Goal: Contribute content

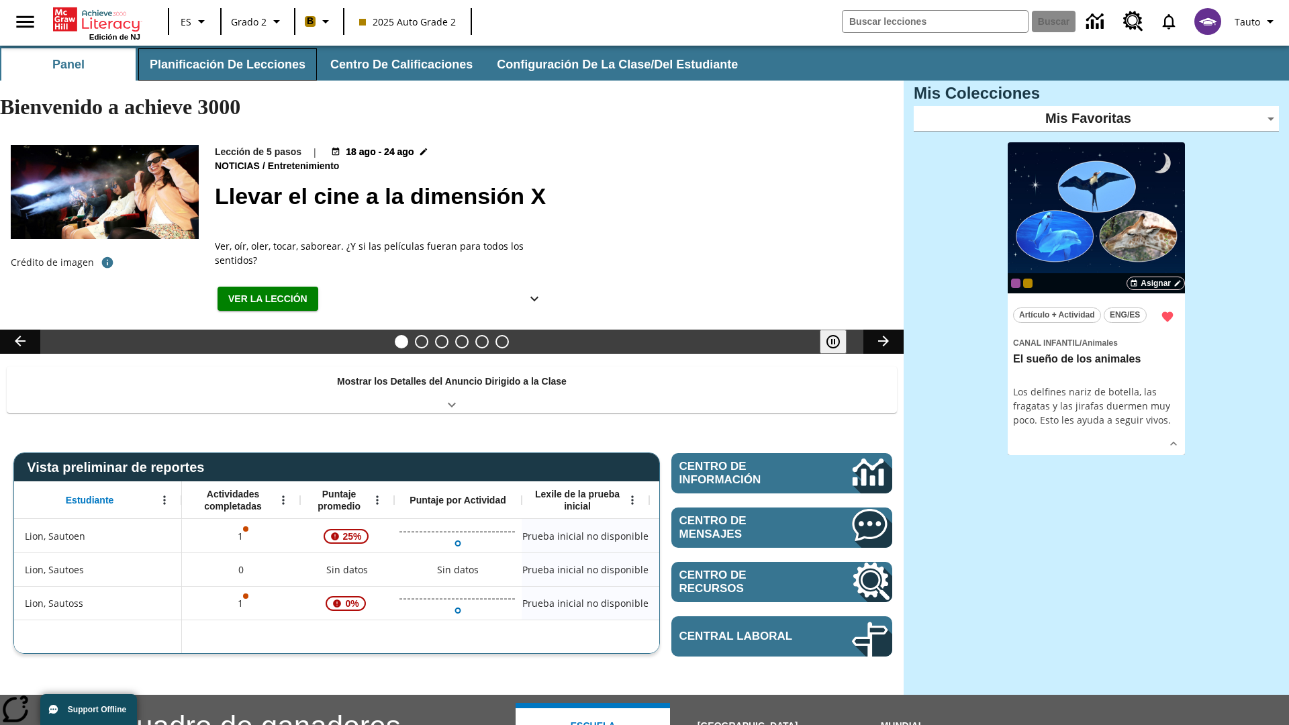
click at [225, 64] on button "Planificación de lecciones" at bounding box center [227, 64] width 179 height 32
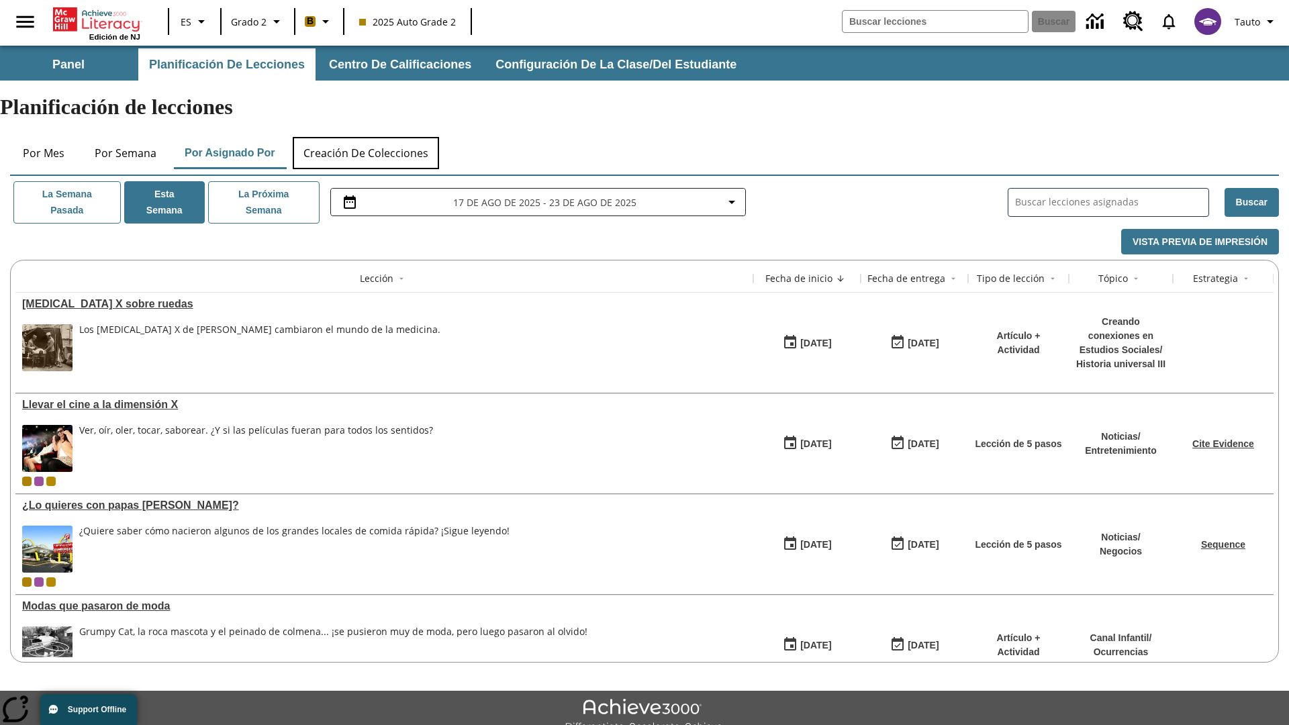
click at [367, 137] on button "Creación de colecciones" at bounding box center [366, 153] width 146 height 32
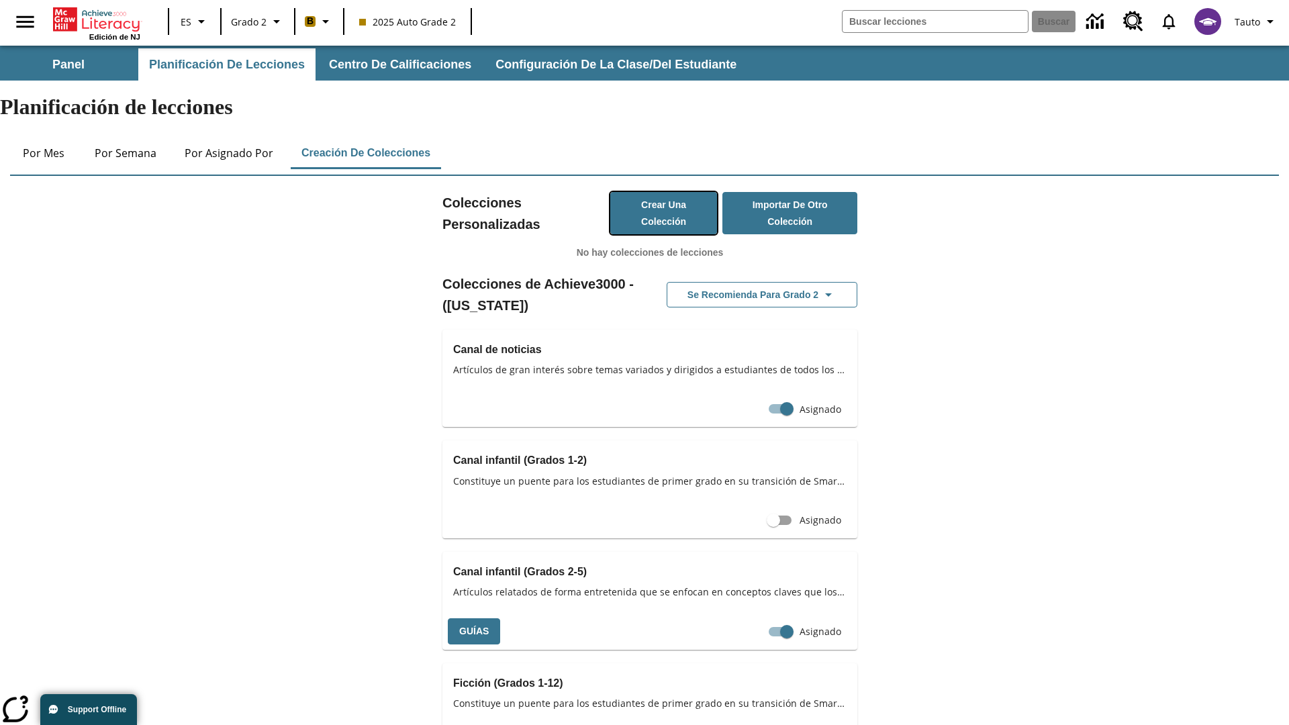
click at [661, 192] on button "Crear una colección" at bounding box center [663, 213] width 107 height 42
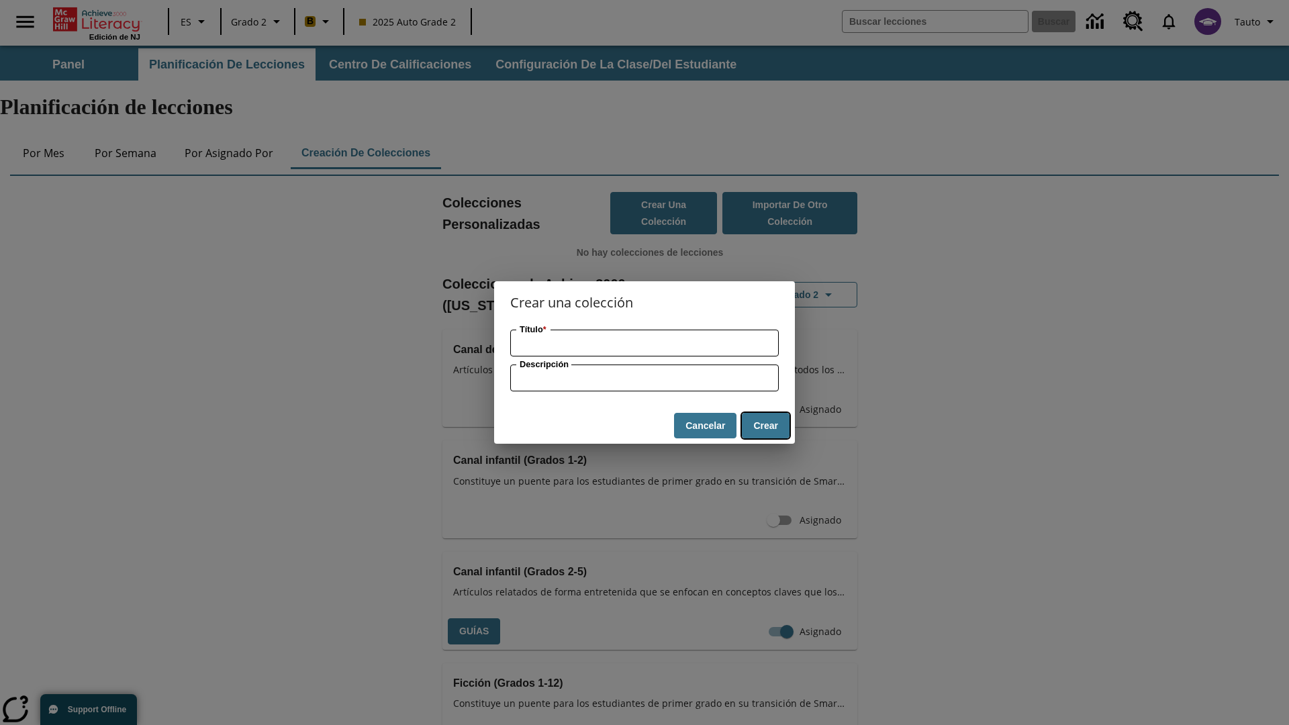
click at [765, 426] on button "Crear" at bounding box center [766, 426] width 48 height 26
type input "Sleek Wooden Saladsome collection description"
click at [765, 426] on button "Crear" at bounding box center [766, 426] width 48 height 26
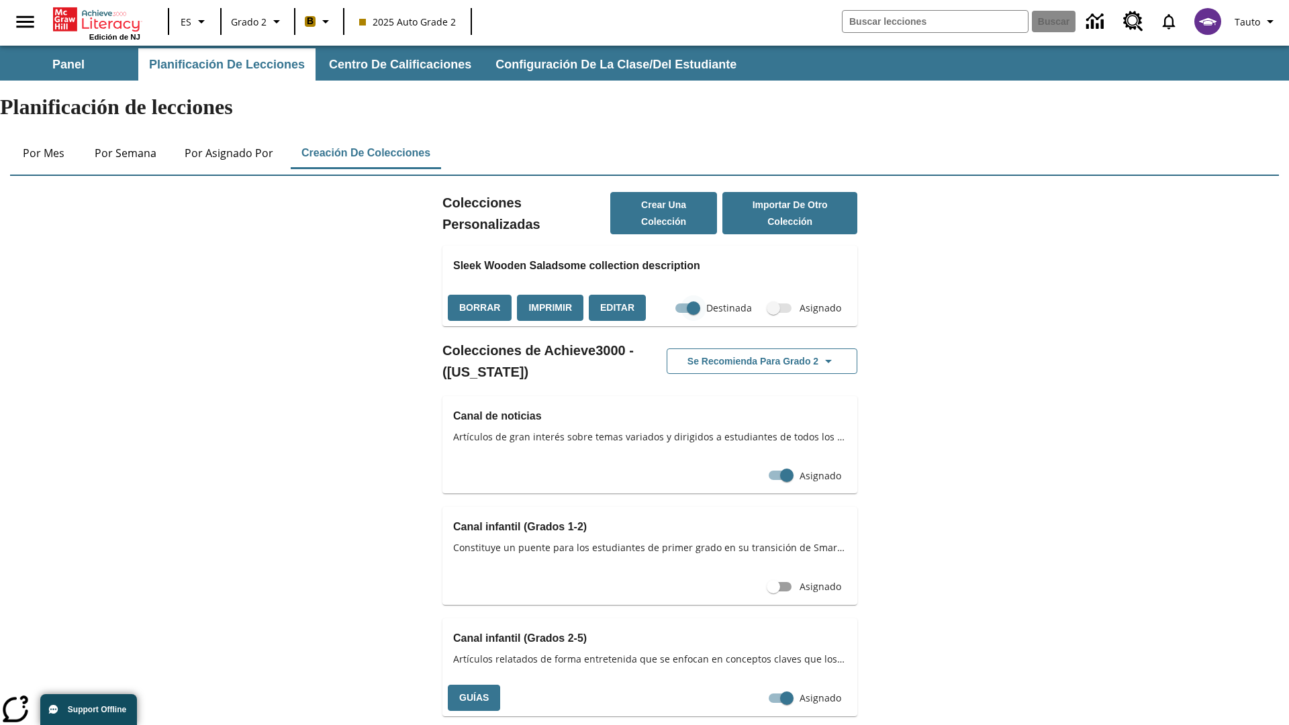
click at [694, 295] on input "Destinada" at bounding box center [693, 308] width 77 height 26
checkbox input "false"
click at [478, 295] on button "Borrar" at bounding box center [480, 308] width 64 height 26
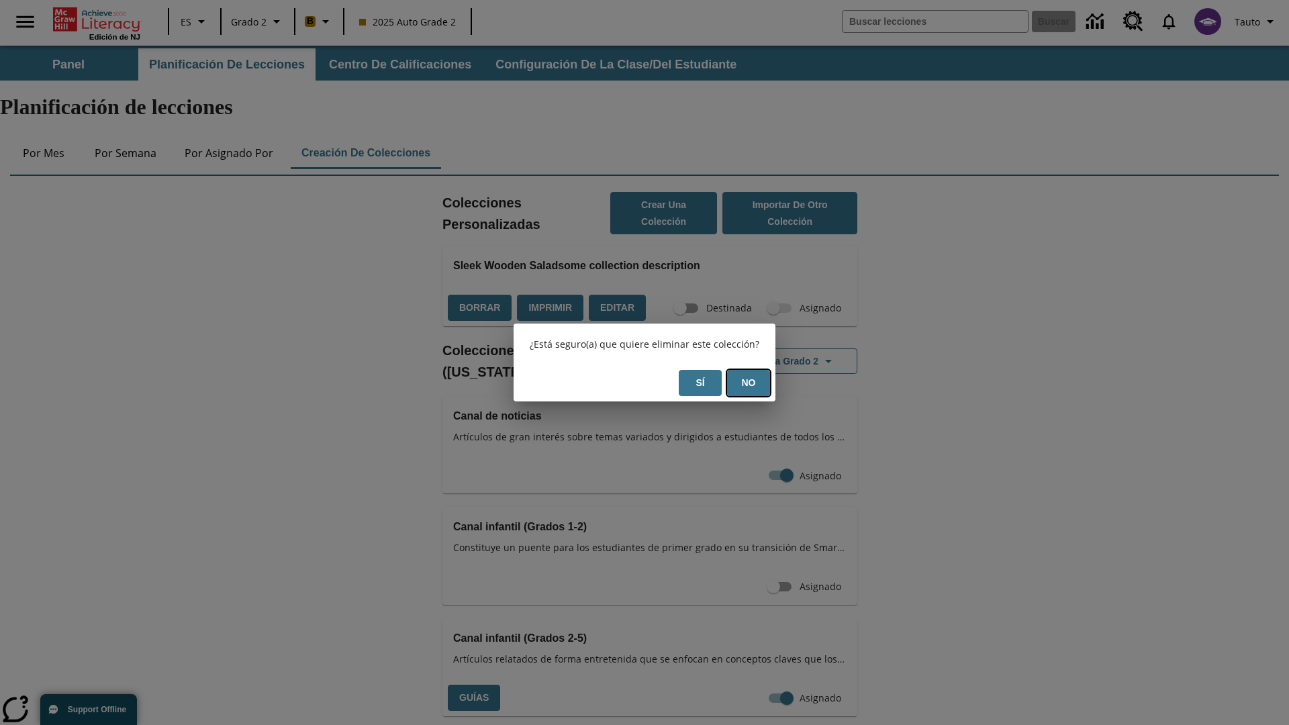
click at [749, 383] on button "No" at bounding box center [748, 383] width 43 height 26
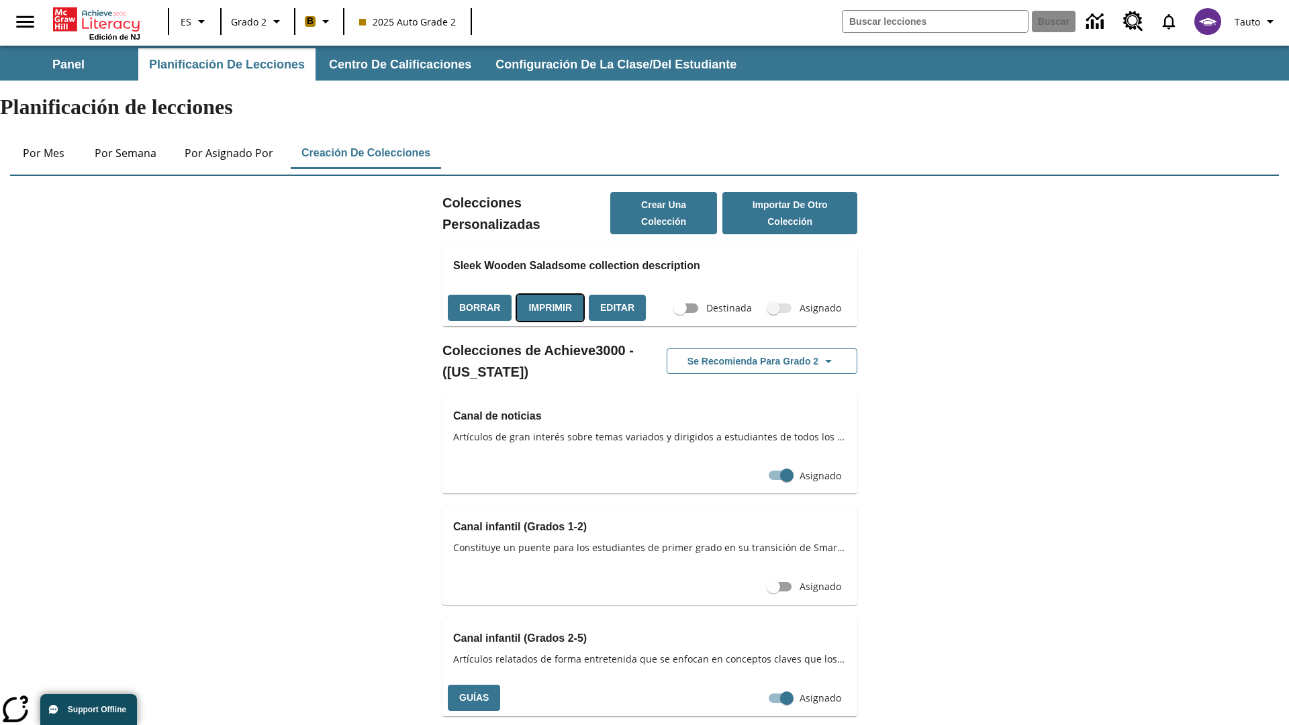
click at [547, 295] on button "Imprimir" at bounding box center [550, 308] width 66 height 26
